Goal: Navigation & Orientation: Find specific page/section

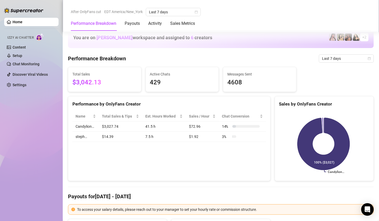
scroll to position [312, 0]
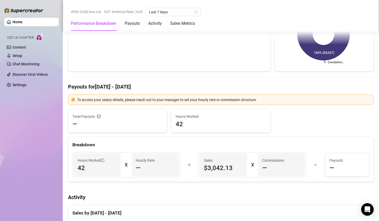
scroll to position [251, 0]
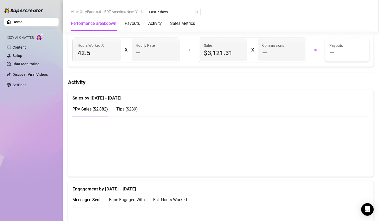
scroll to position [211, 0]
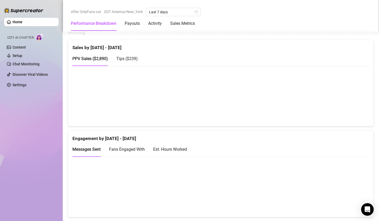
scroll to position [279, 0]
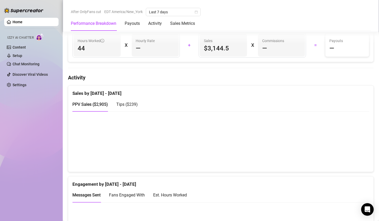
scroll to position [236, 0]
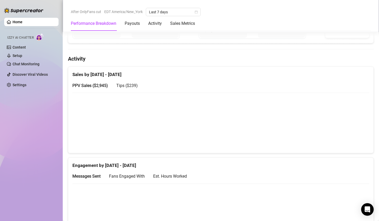
scroll to position [260, 0]
